Goal: Information Seeking & Learning: Learn about a topic

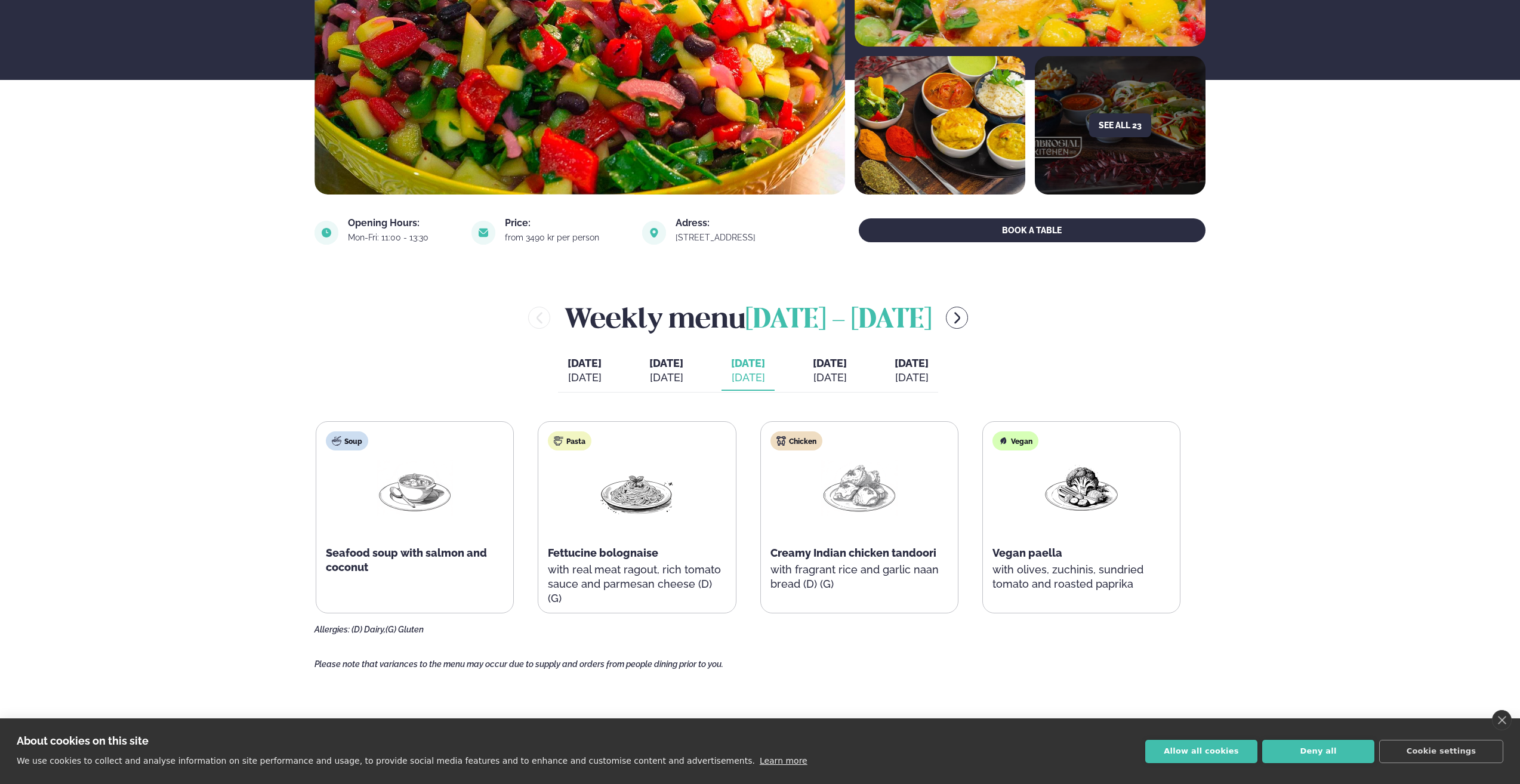
scroll to position [298, 0]
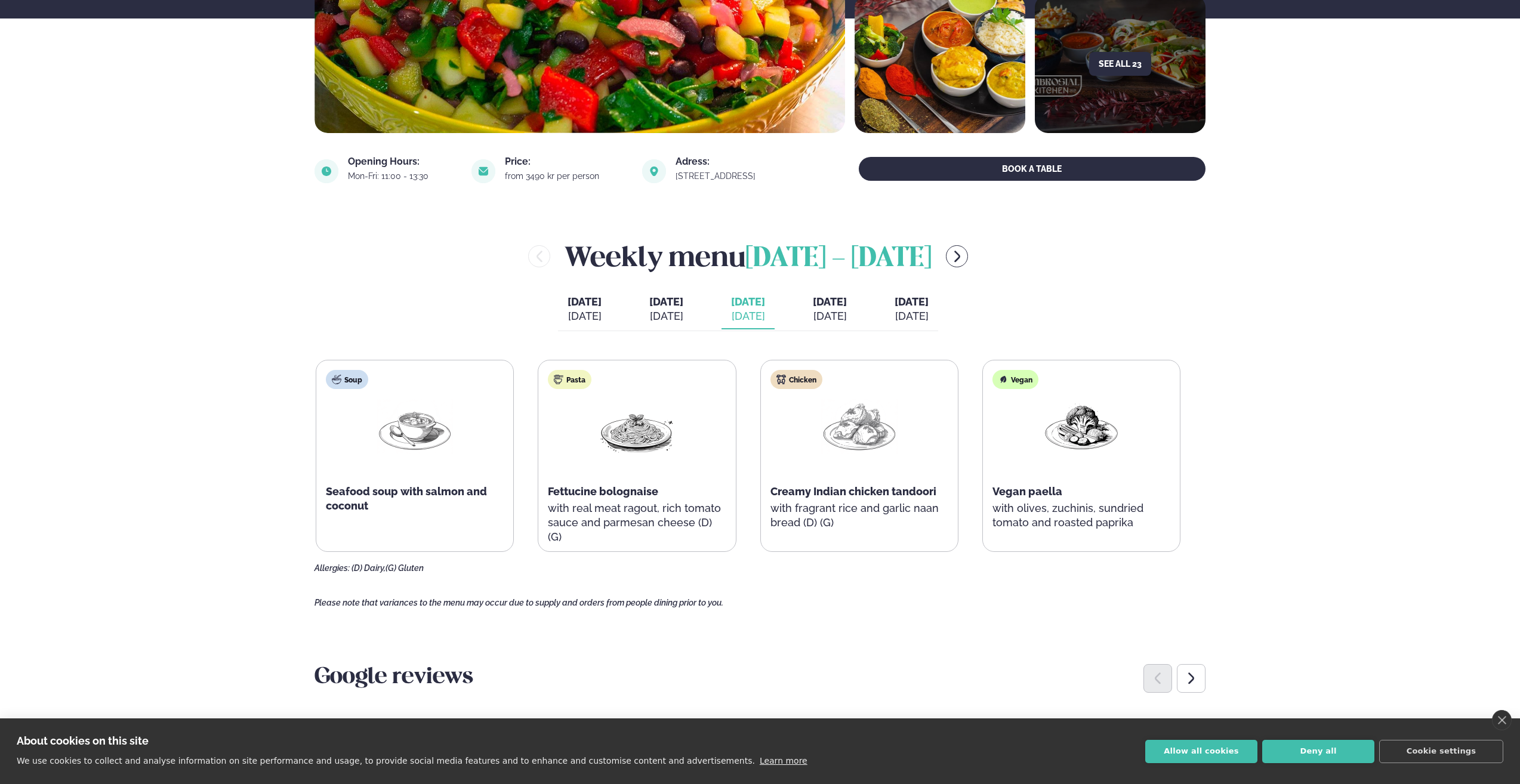
click at [686, 381] on div "Pasta Fettucine bolognaise with real meat ragout, rich tomato sauce and parmesa…" at bounding box center [636, 462] width 197 height 205
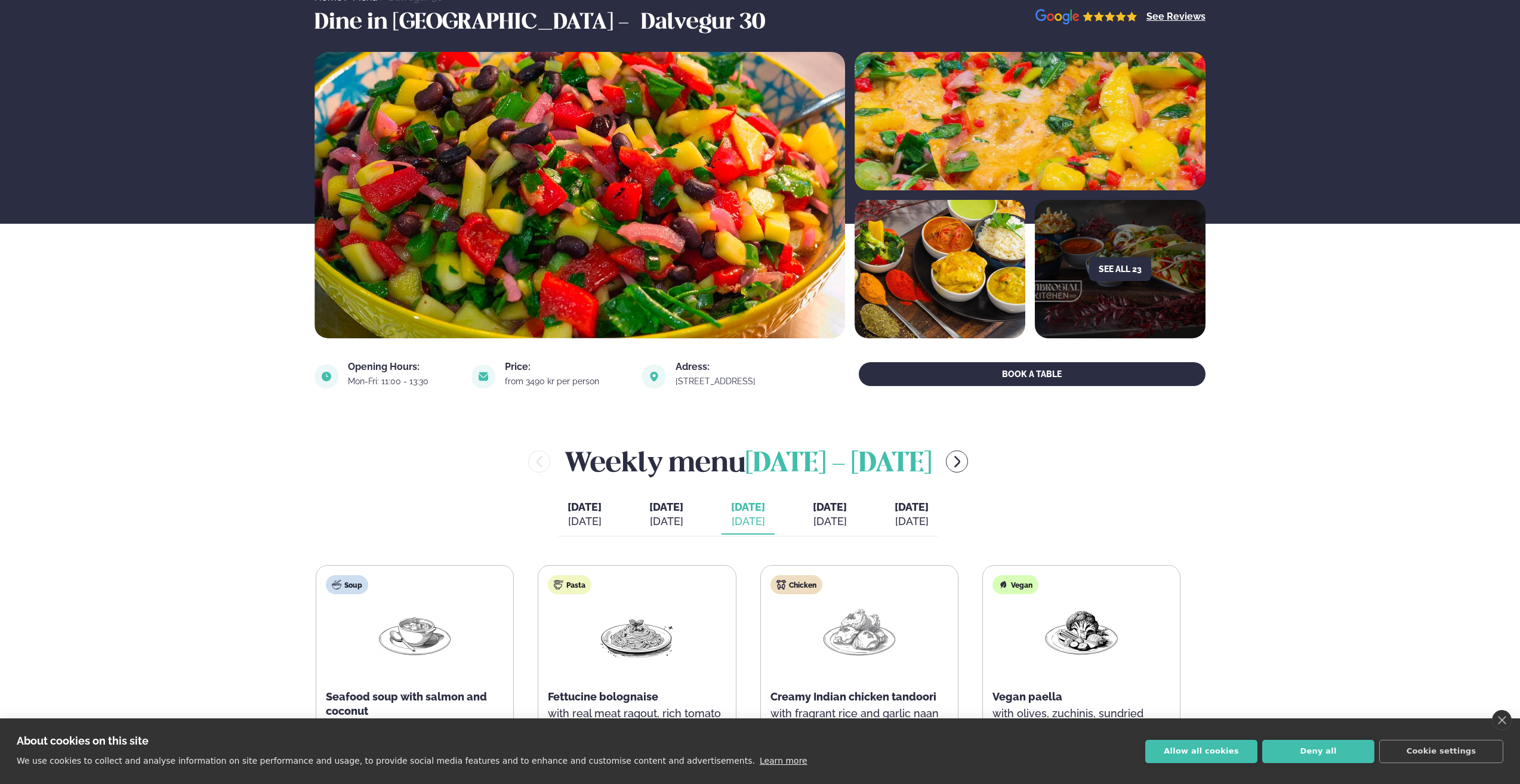
scroll to position [0, 0]
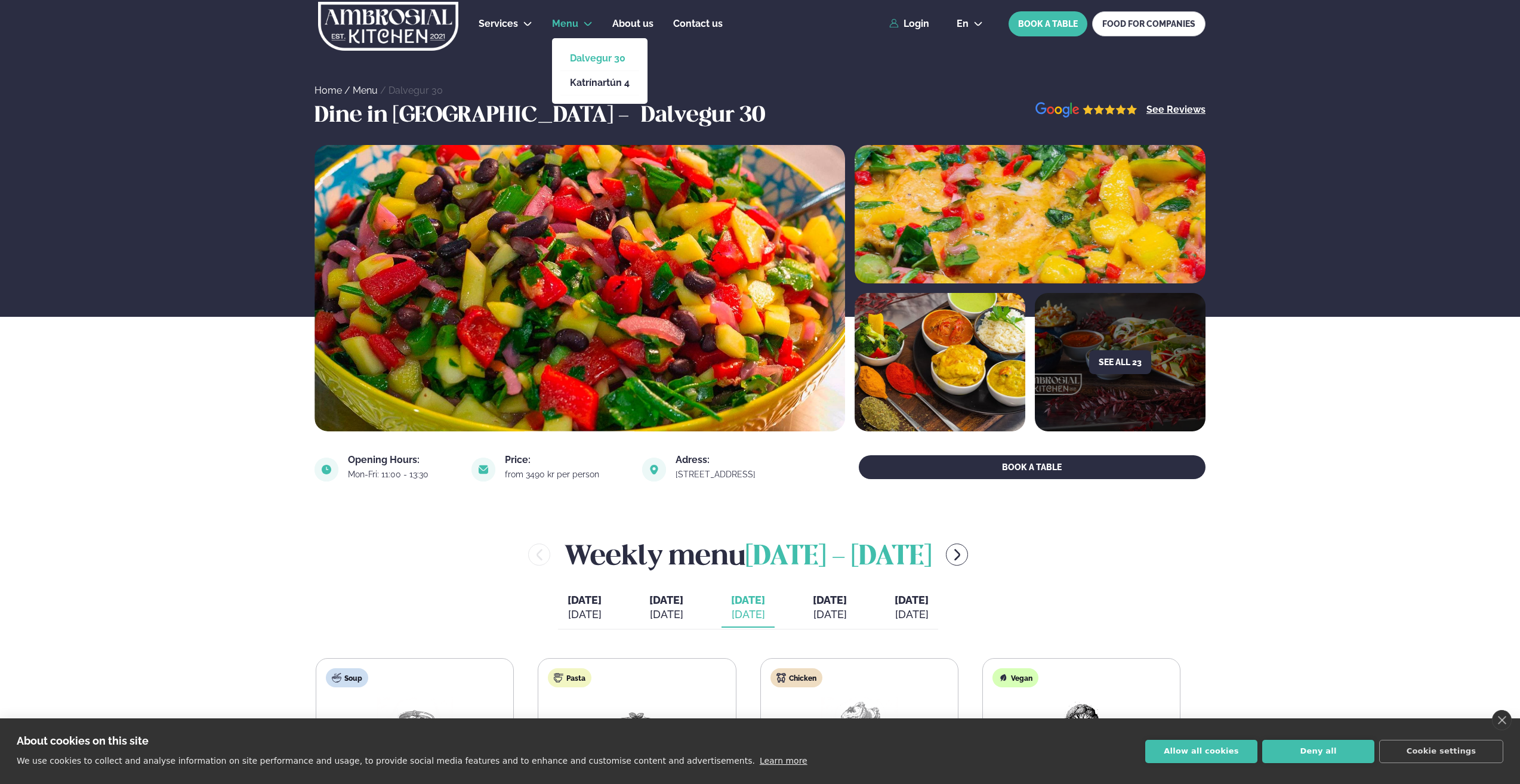
click at [593, 57] on link "Dalvegur 30" at bounding box center [600, 58] width 60 height 9
click at [1320, 748] on button "Deny all" at bounding box center [1319, 751] width 112 height 23
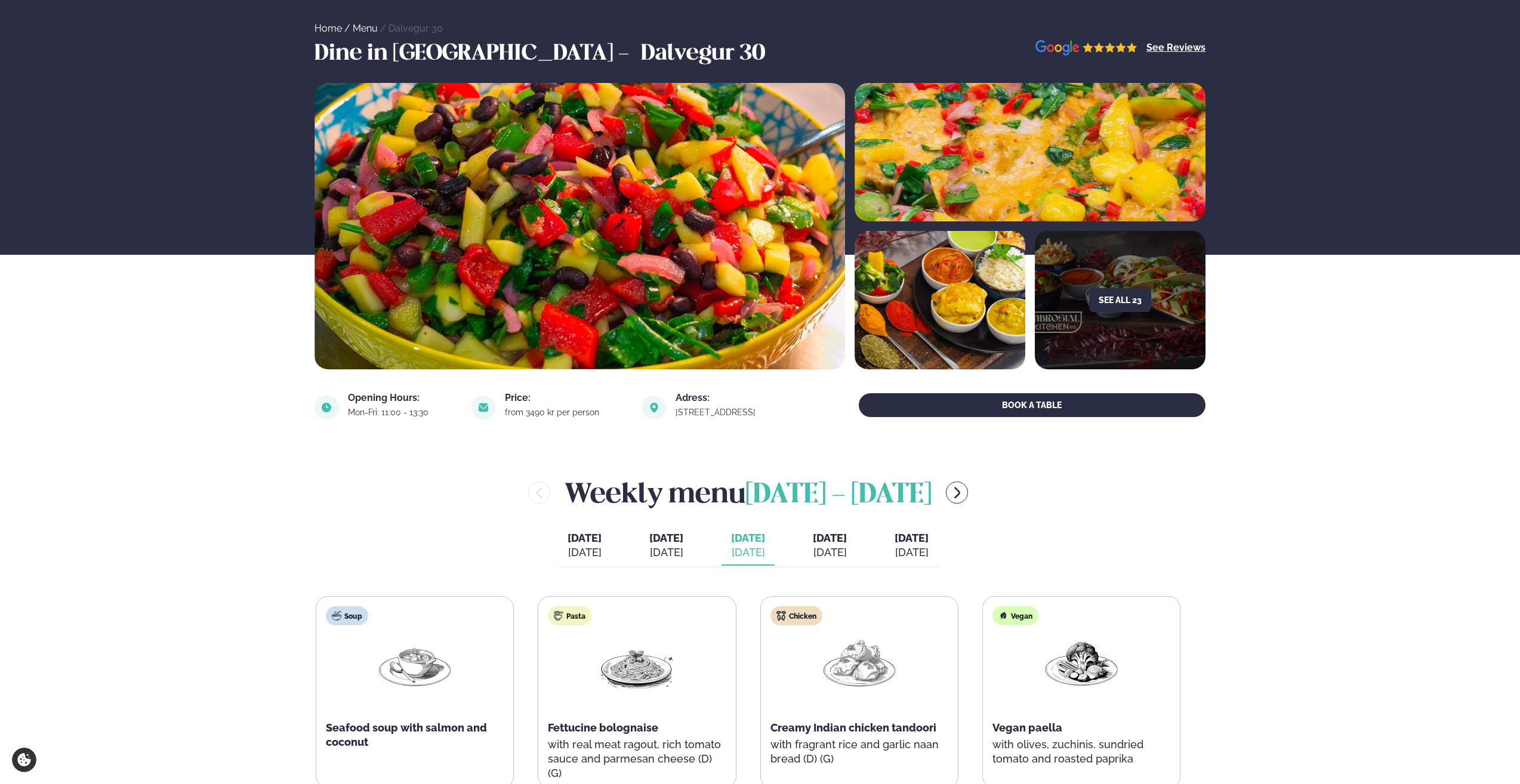
scroll to position [119, 0]
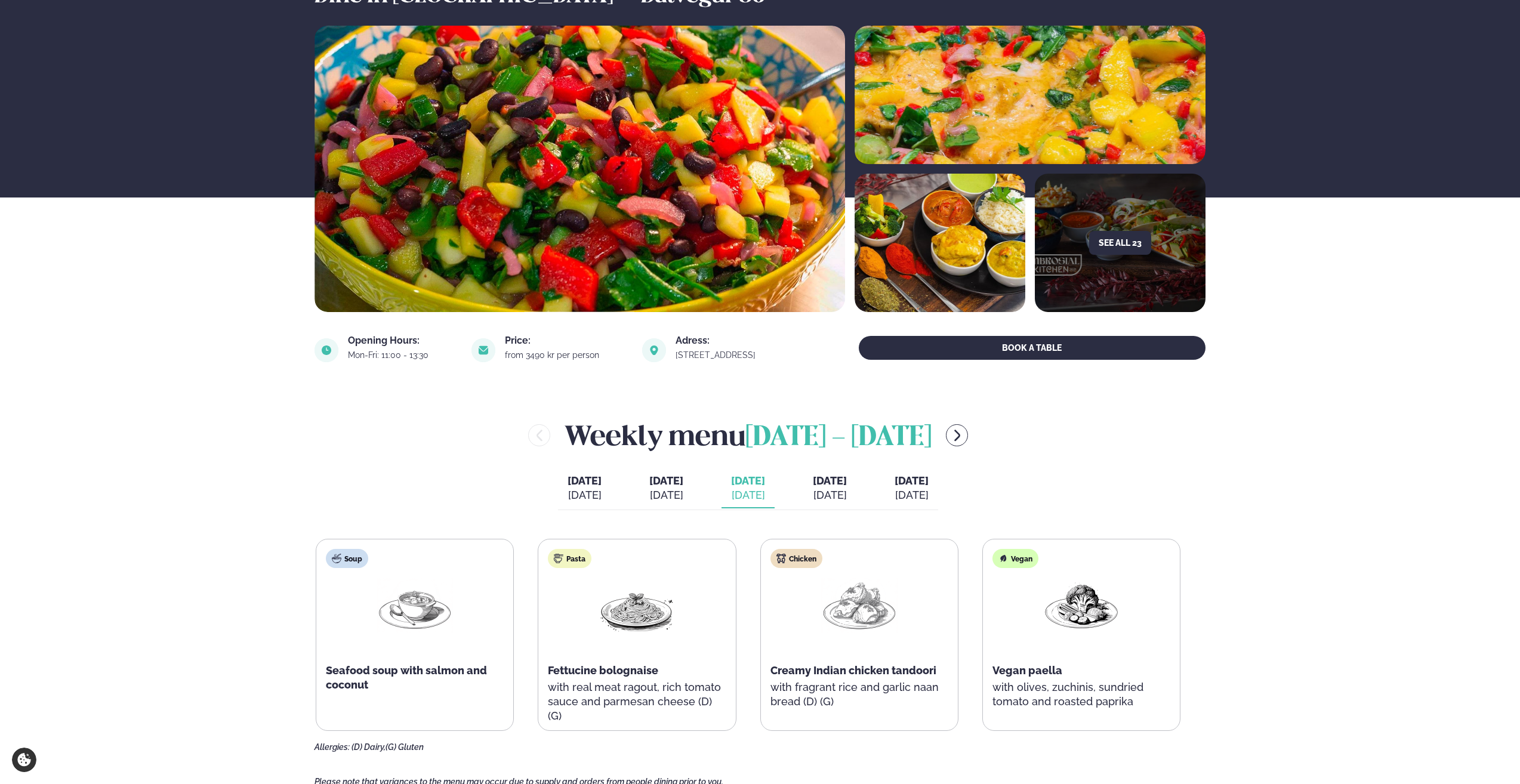
click at [606, 645] on div at bounding box center [636, 615] width 76 height 76
click at [633, 617] on img at bounding box center [636, 605] width 76 height 55
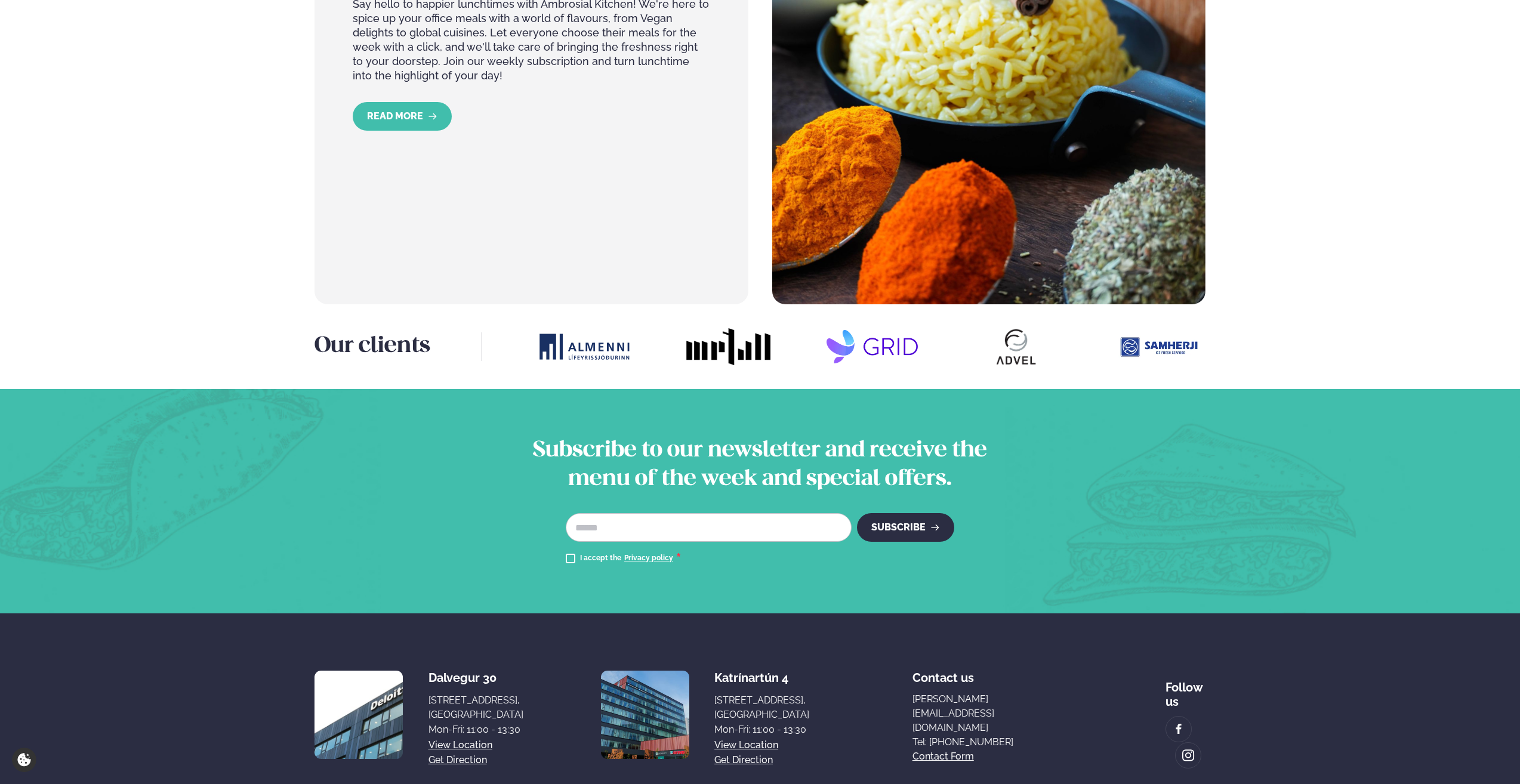
scroll to position [1372, 0]
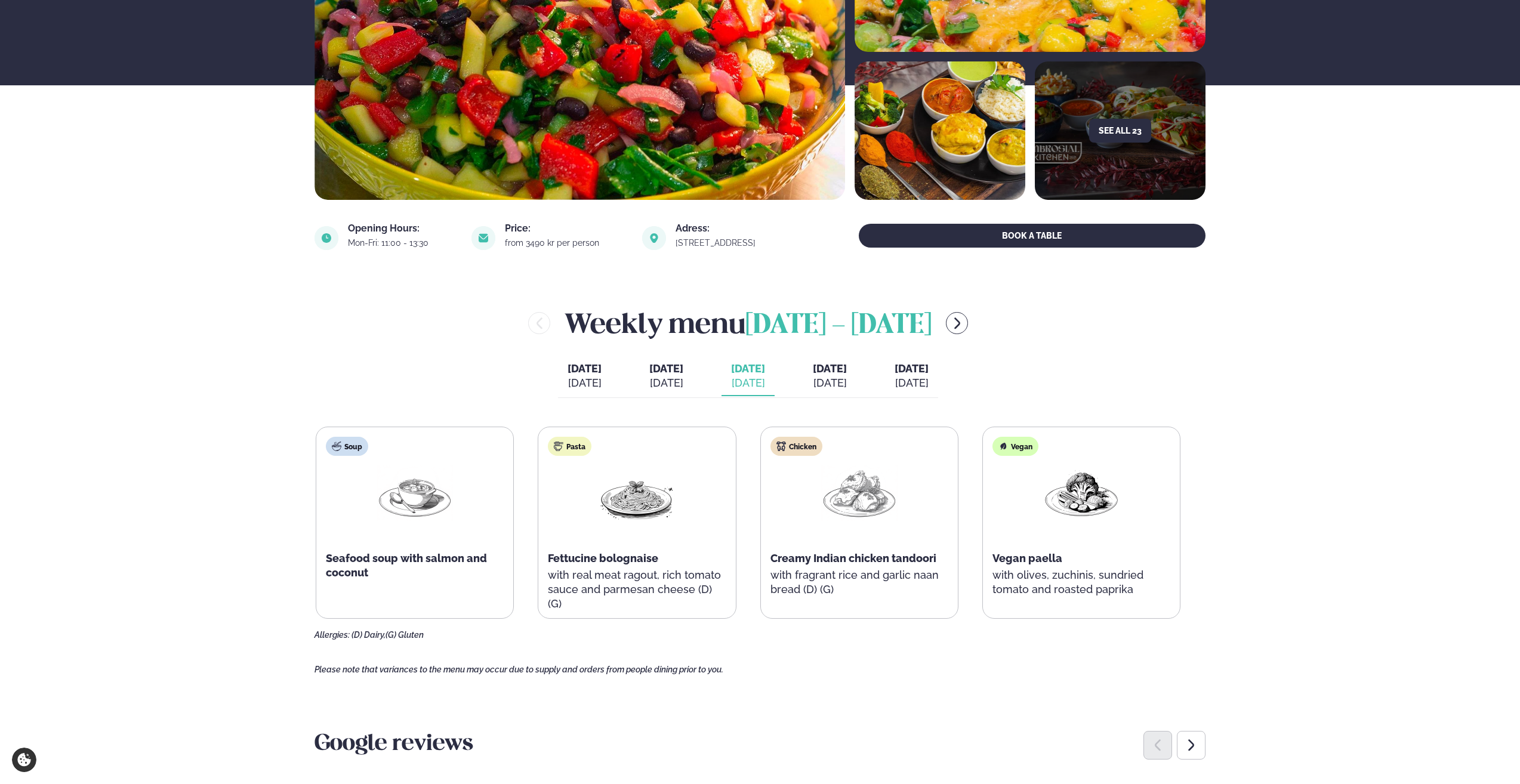
drag, startPoint x: 404, startPoint y: 495, endPoint x: 380, endPoint y: 338, distance: 158.8
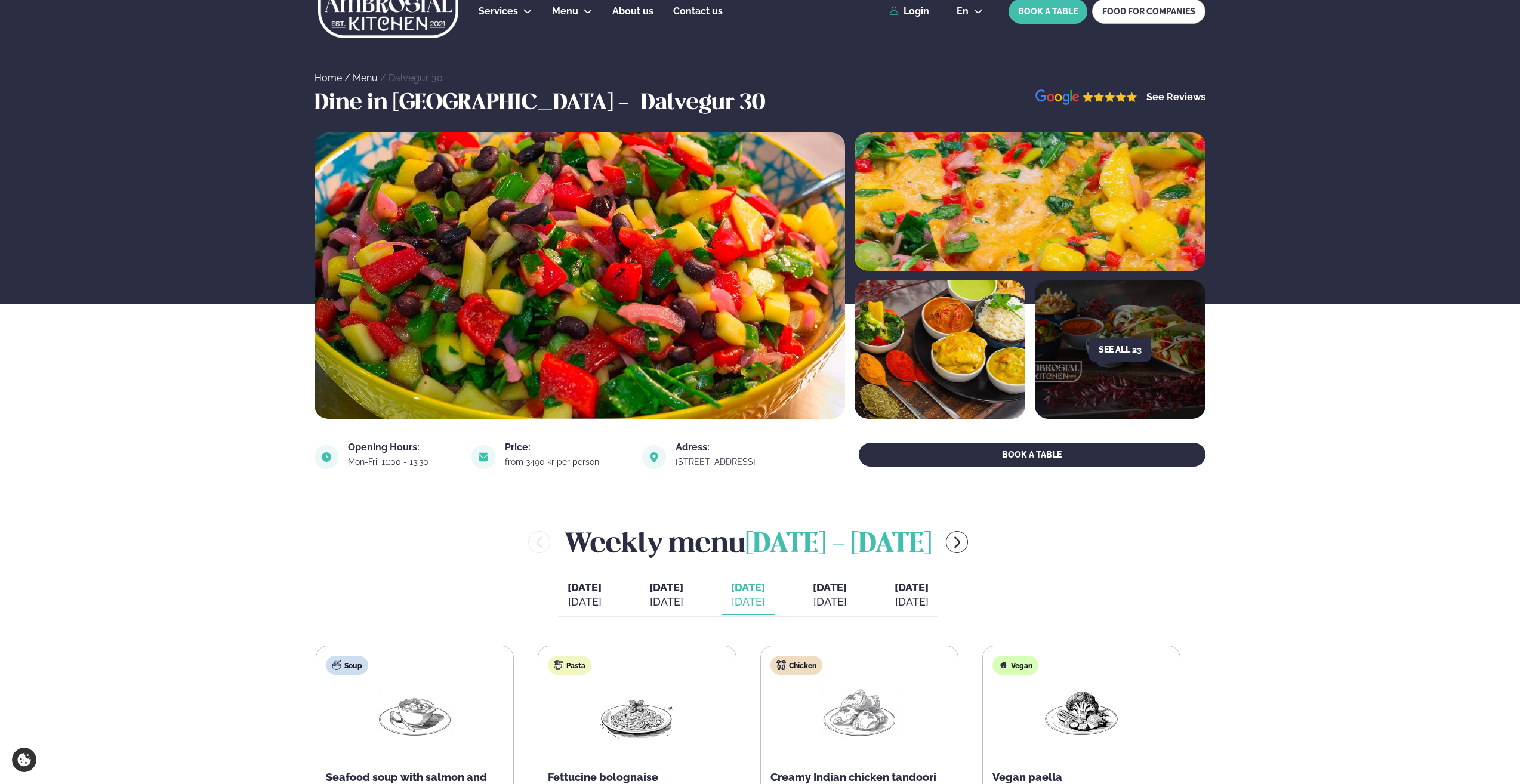
scroll to position [0, 0]
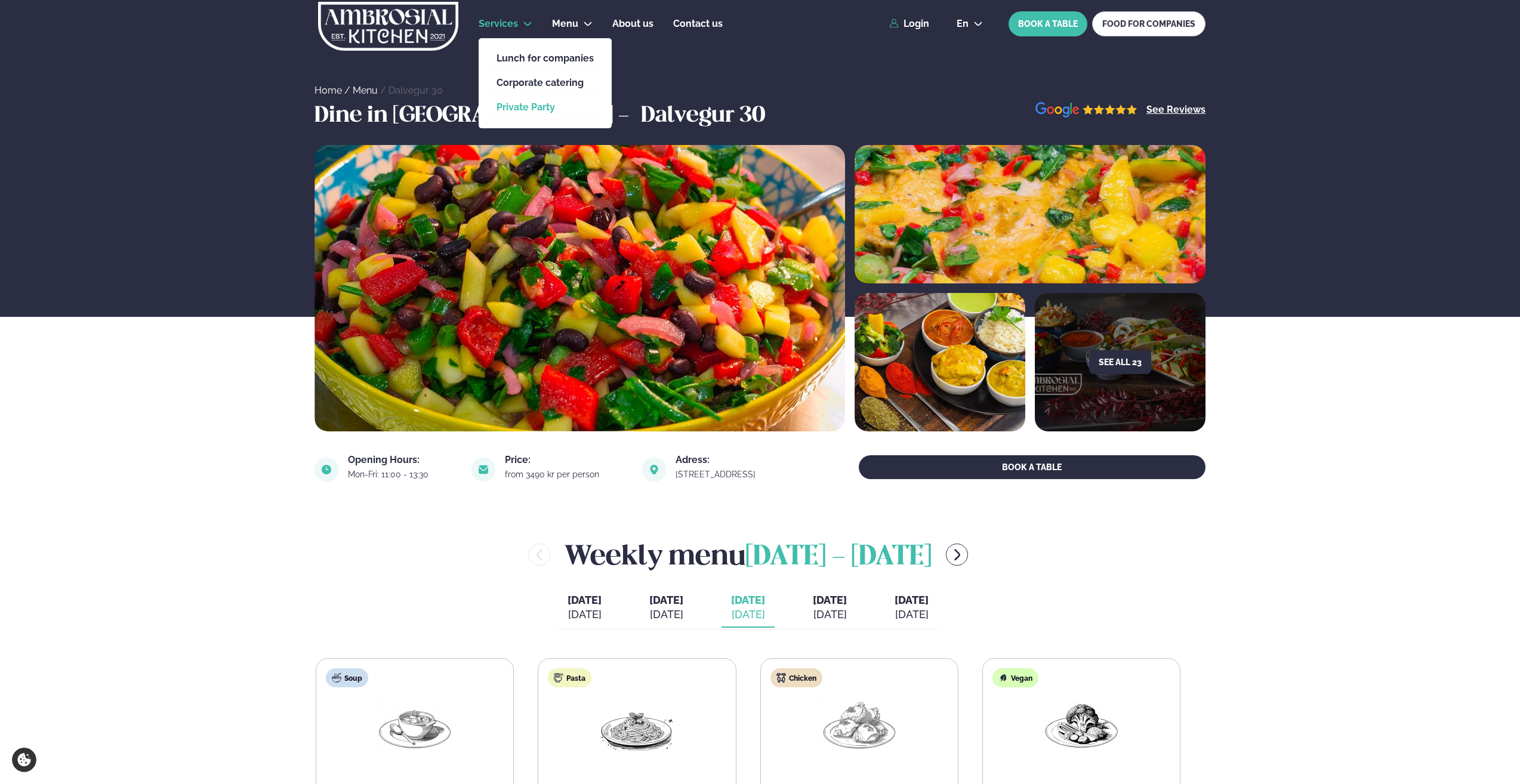
click at [536, 111] on link "Private Party" at bounding box center [545, 108] width 97 height 9
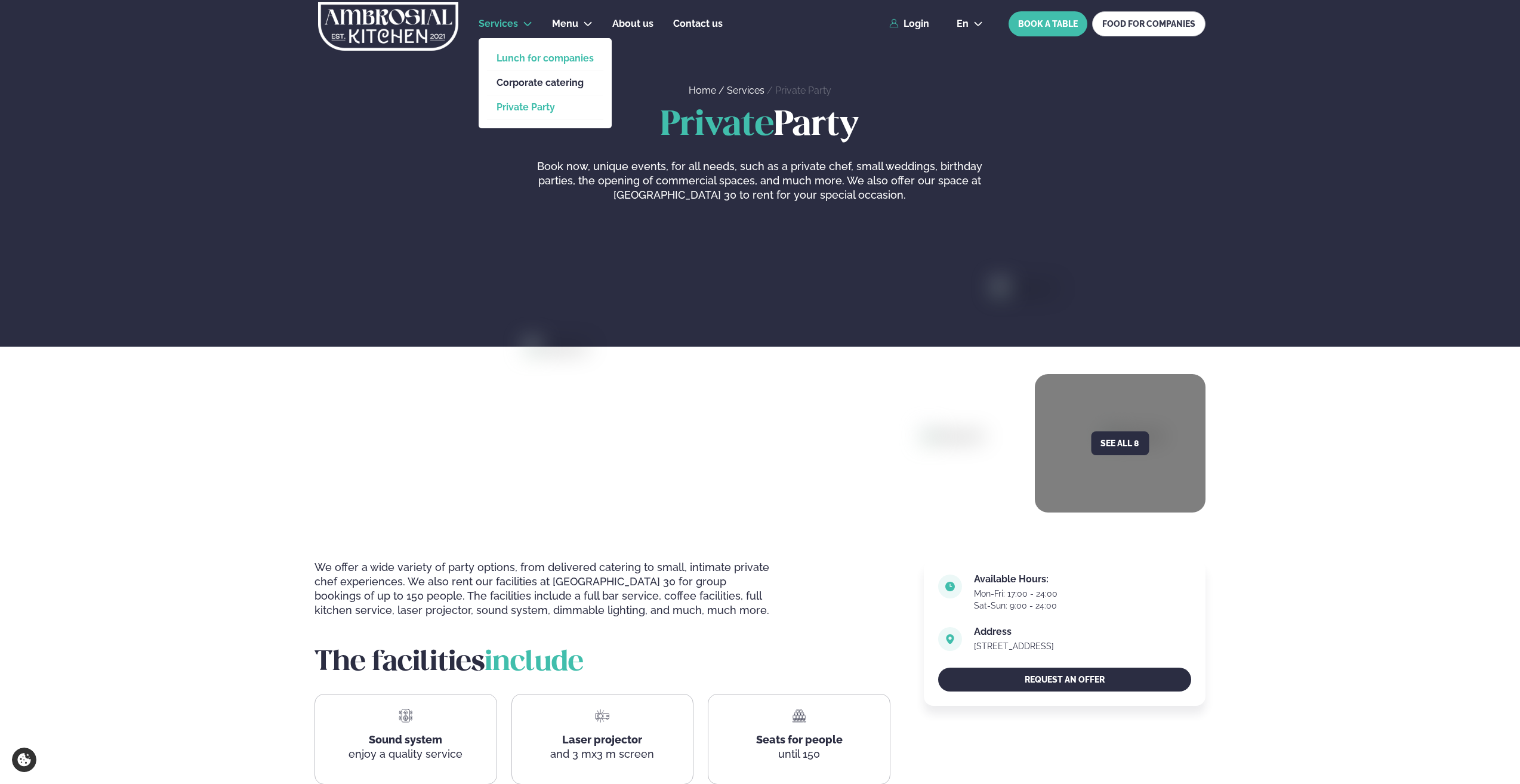
click at [534, 61] on link "Lunch for companies" at bounding box center [545, 58] width 97 height 9
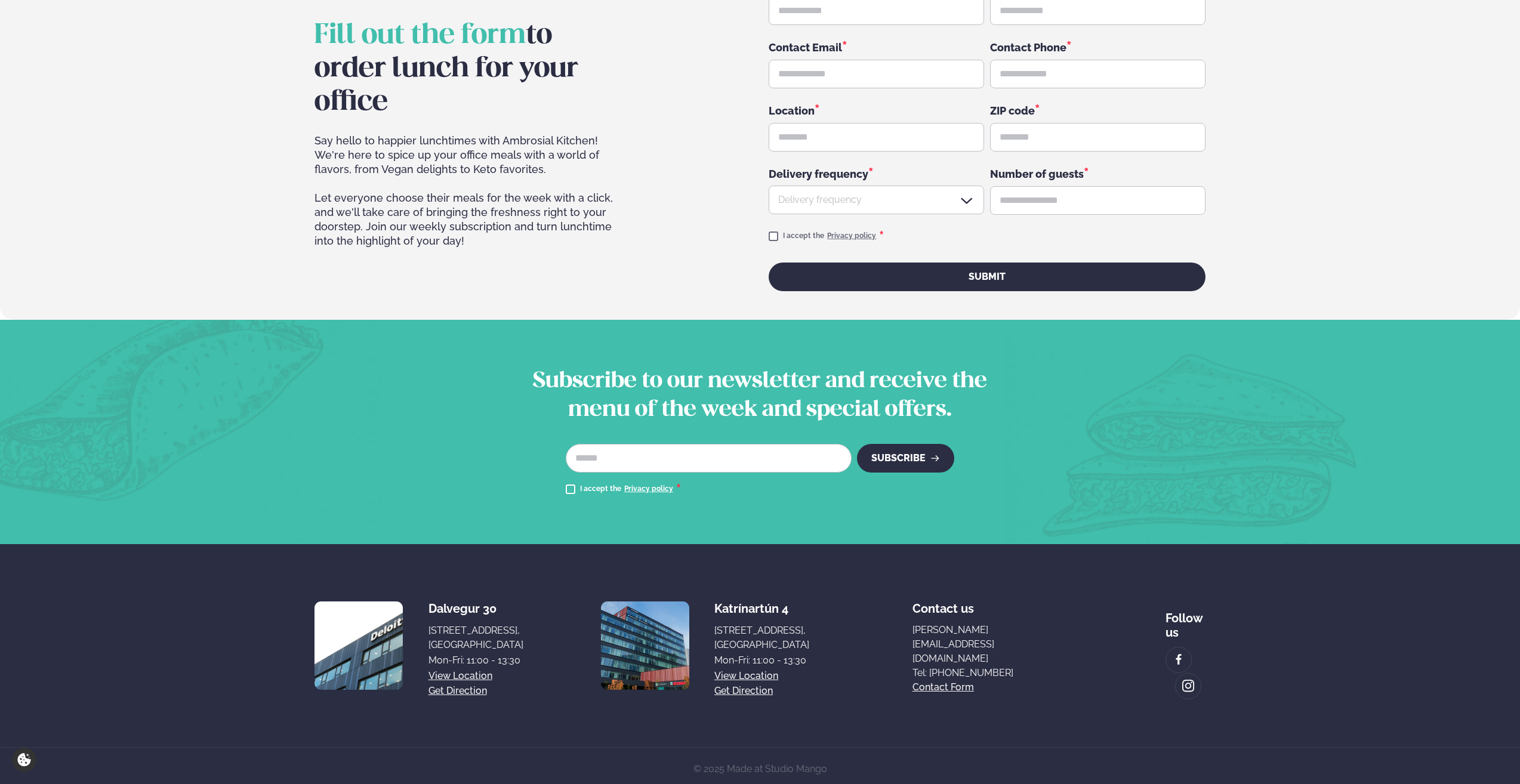
scroll to position [2091, 0]
